Goal: Find specific page/section: Find specific page/section

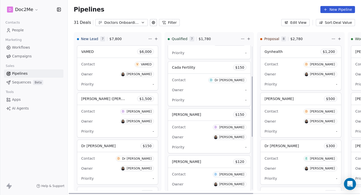
scroll to position [81, 0]
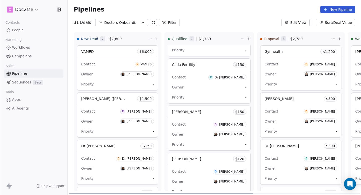
click at [271, 59] on div "Contact D [PERSON_NAME] Owner [PERSON_NAME] -" at bounding box center [301, 74] width 81 height 32
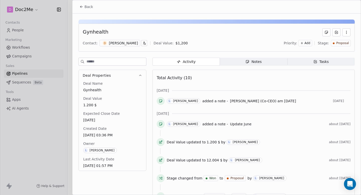
click at [246, 60] on icon "button" at bounding box center [247, 61] width 3 height 3
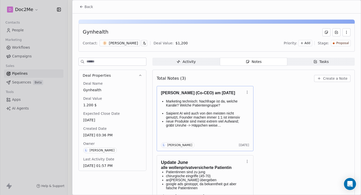
click at [235, 129] on div "[PERSON_NAME] (Co-CEO) am [DATE] Marketing technisch: Nachfrage ist da, welche …" at bounding box center [205, 118] width 88 height 59
